Goal: Information Seeking & Learning: Learn about a topic

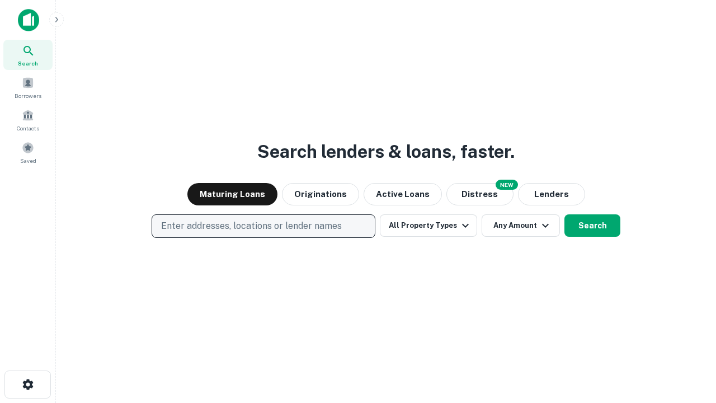
click at [263, 226] on p "Enter addresses, locations or lender names" at bounding box center [251, 225] width 181 height 13
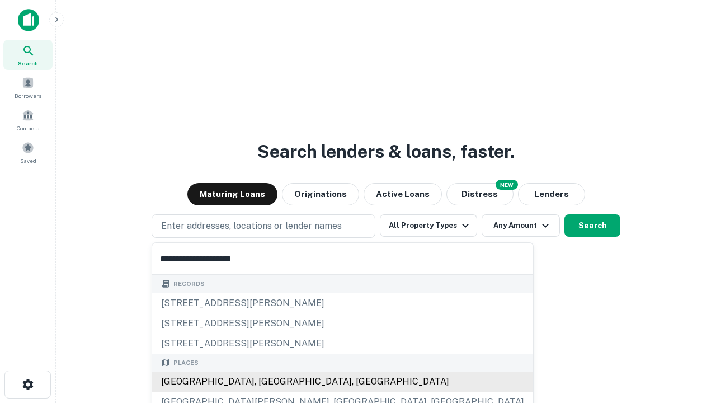
click at [267, 381] on div "[GEOGRAPHIC_DATA], [GEOGRAPHIC_DATA], [GEOGRAPHIC_DATA]" at bounding box center [342, 381] width 381 height 20
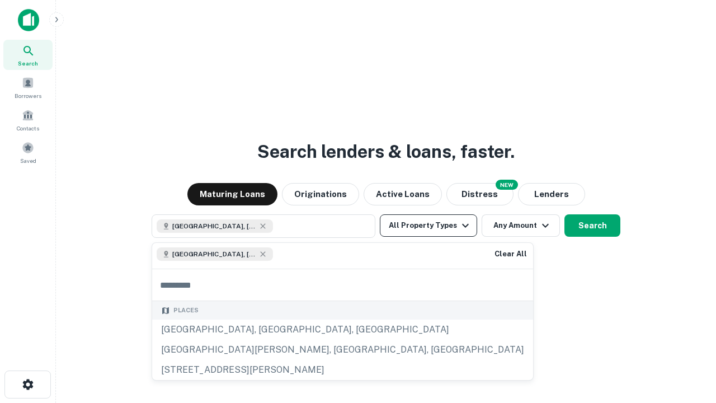
click at [428, 225] on button "All Property Types" at bounding box center [428, 225] width 97 height 22
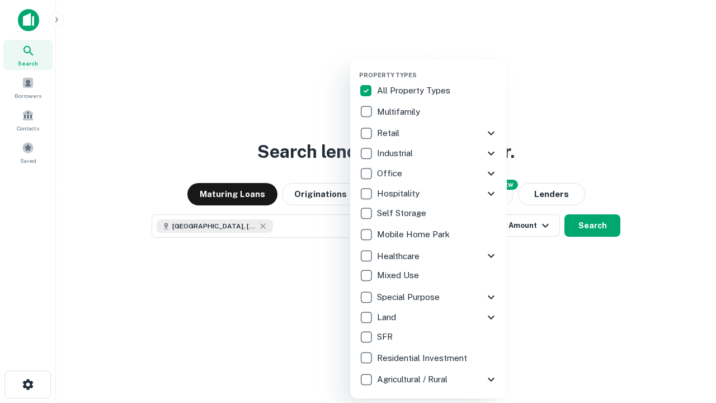
click at [437, 68] on button "button" at bounding box center [437, 68] width 157 height 1
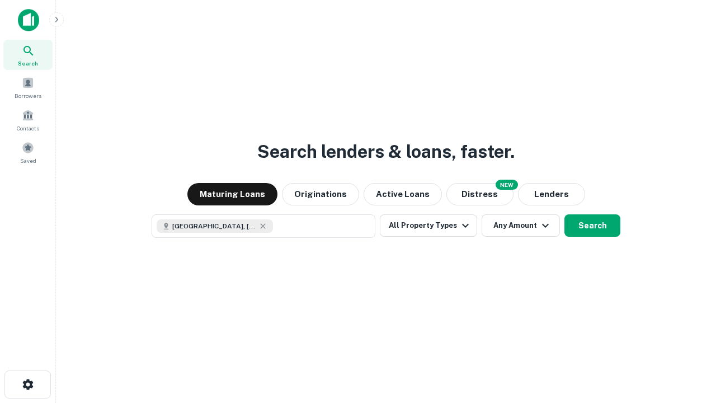
scroll to position [18, 0]
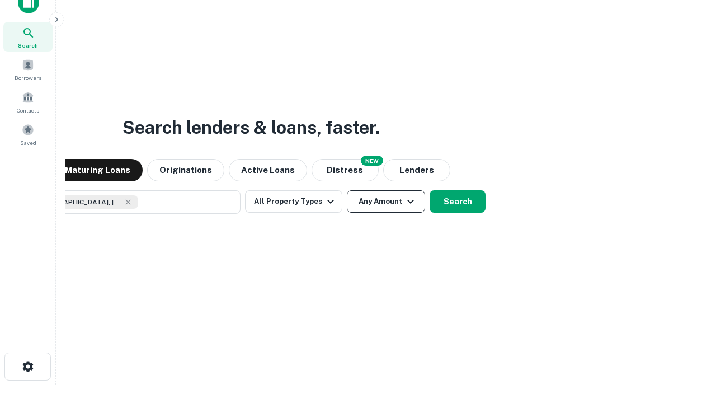
click at [347, 190] on button "Any Amount" at bounding box center [386, 201] width 78 height 22
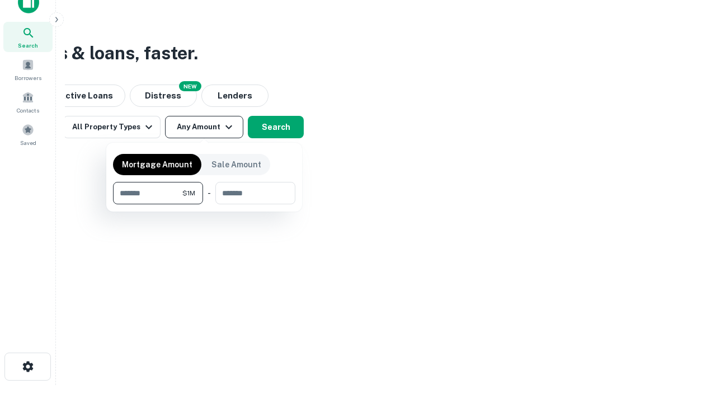
type input "*******"
click at [204, 204] on button "button" at bounding box center [204, 204] width 182 height 1
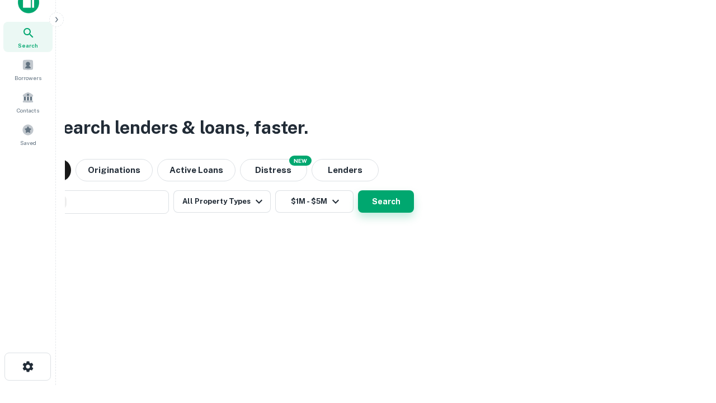
click at [358, 190] on button "Search" at bounding box center [386, 201] width 56 height 22
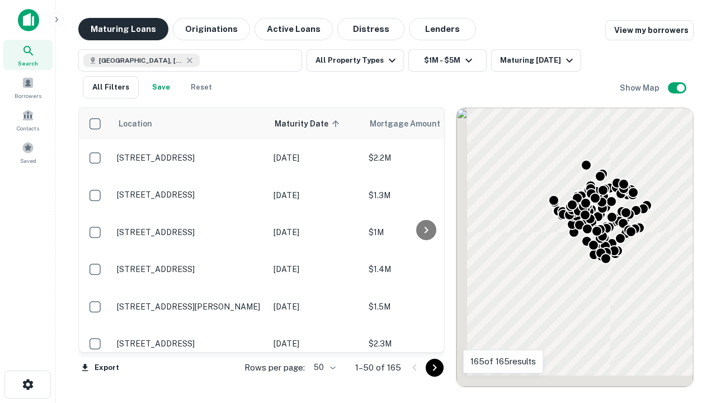
click at [123, 29] on button "Maturing Loans" at bounding box center [123, 29] width 90 height 22
